Goal: Navigation & Orientation: Go to known website

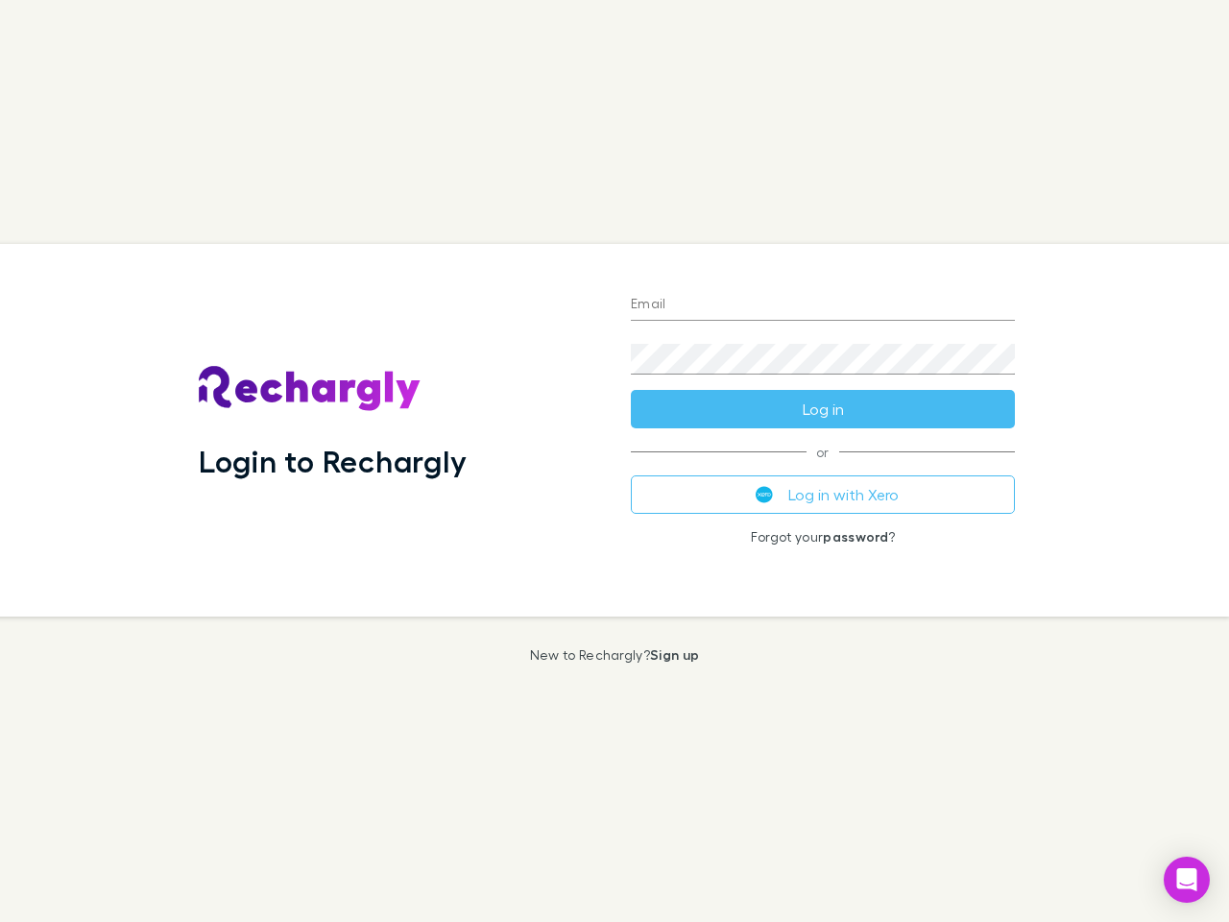
click at [615, 461] on div "Login to Rechargly" at bounding box center [399, 430] width 432 height 373
click at [823, 305] on input "Email" at bounding box center [823, 305] width 384 height 31
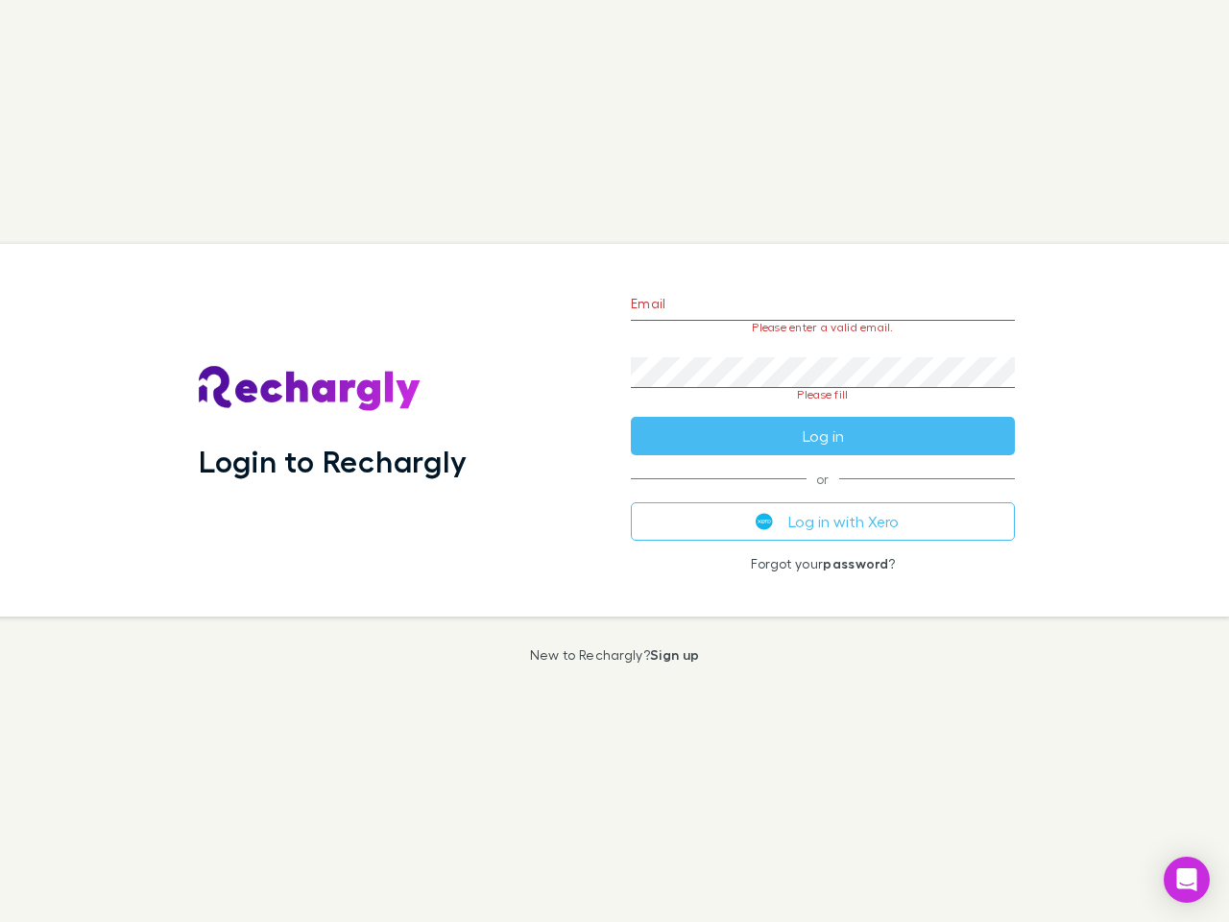
click at [823, 409] on form "Email Please enter a valid email. Password Please fill Log in" at bounding box center [823, 365] width 384 height 181
click at [823, 495] on div "Email Please enter a valid email. Password Please fill Log in or Log in with Xe…" at bounding box center [823, 430] width 415 height 373
click at [1187, 880] on icon "Open Intercom Messenger" at bounding box center [1188, 879] width 20 height 23
